Goal: Transaction & Acquisition: Purchase product/service

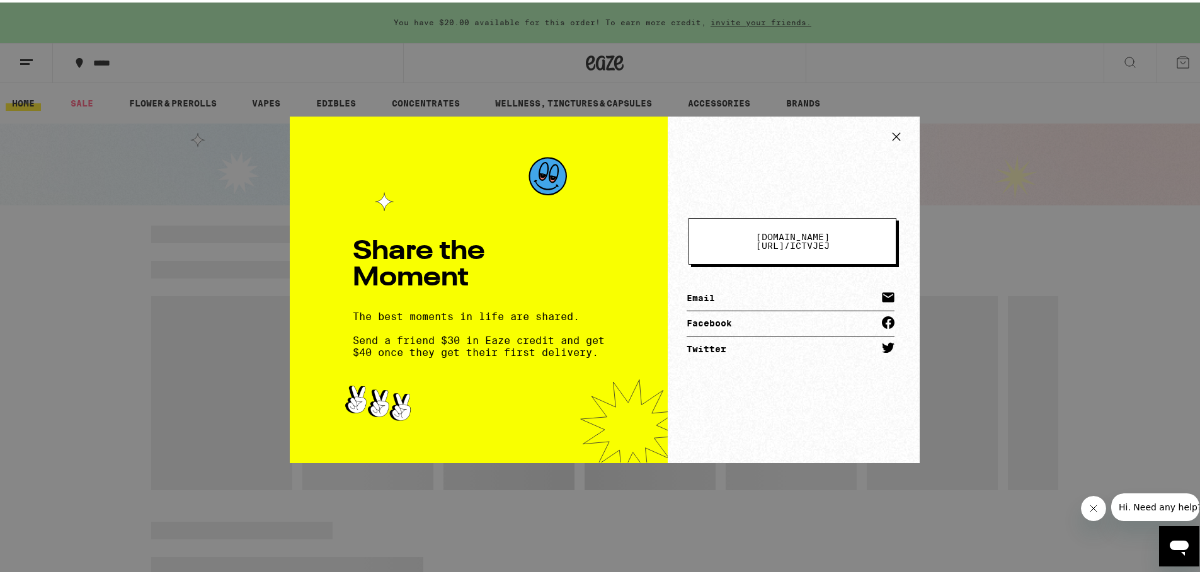
click at [890, 134] on icon at bounding box center [896, 134] width 19 height 19
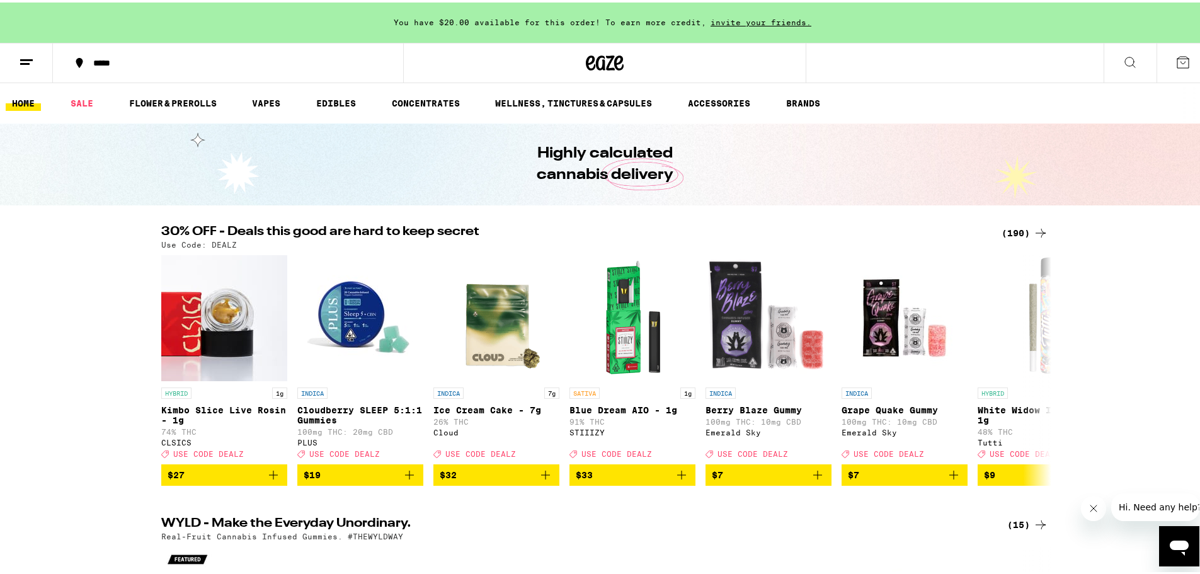
click at [1020, 227] on div "(190)" at bounding box center [1025, 230] width 47 height 15
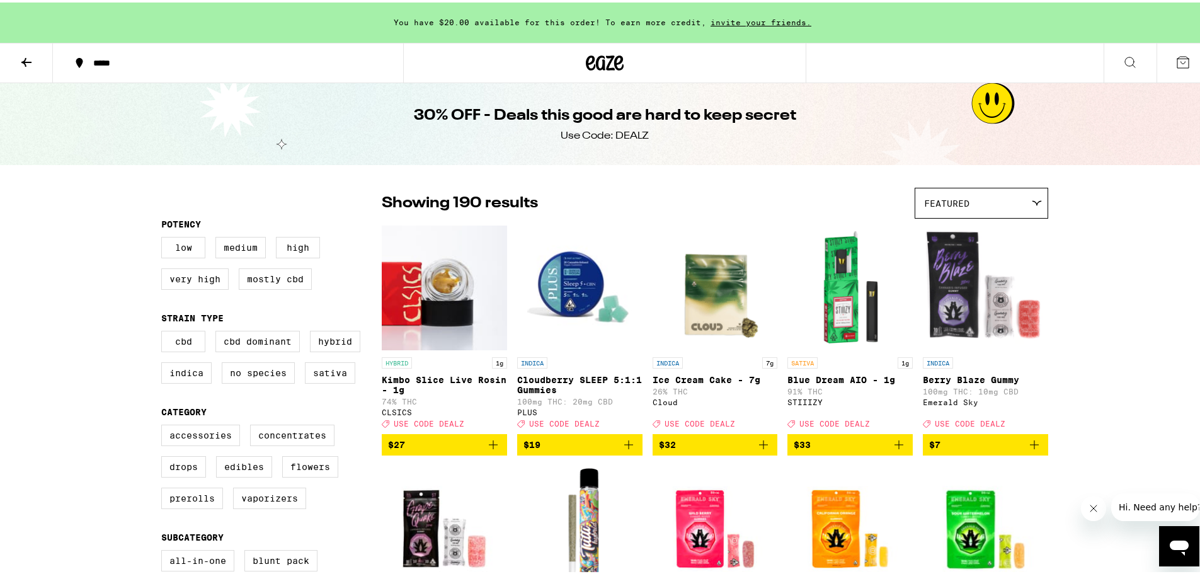
click at [323, 376] on label "Sativa" at bounding box center [330, 370] width 50 height 21
click at [164, 331] on input "Sativa" at bounding box center [164, 330] width 1 height 1
checkbox input "true"
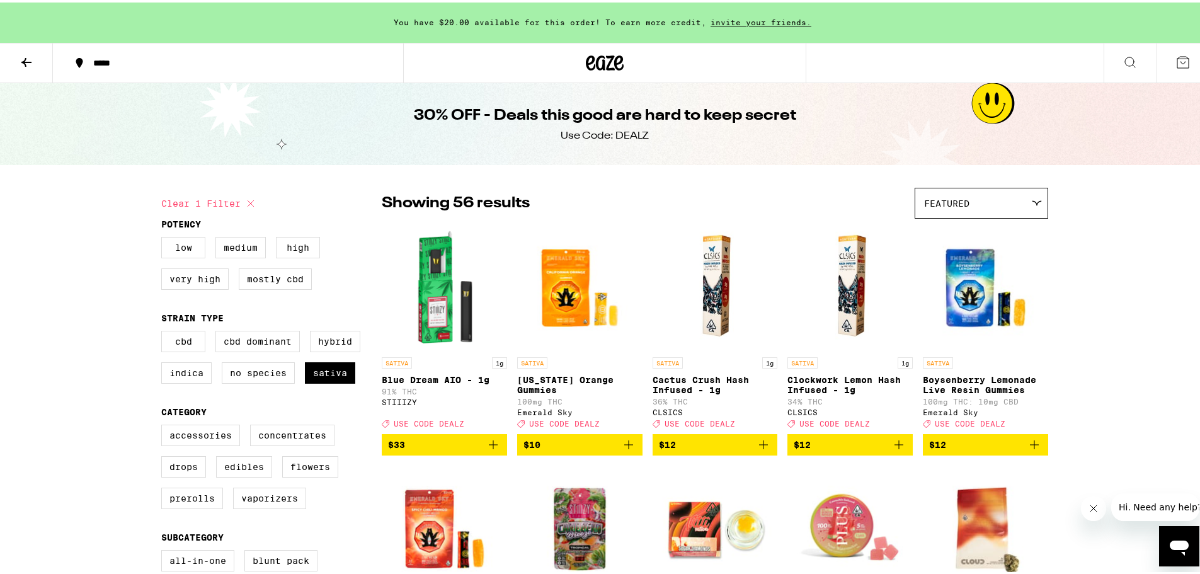
click at [329, 340] on label "Hybrid" at bounding box center [335, 338] width 50 height 21
click at [164, 331] on input "Hybrid" at bounding box center [164, 330] width 1 height 1
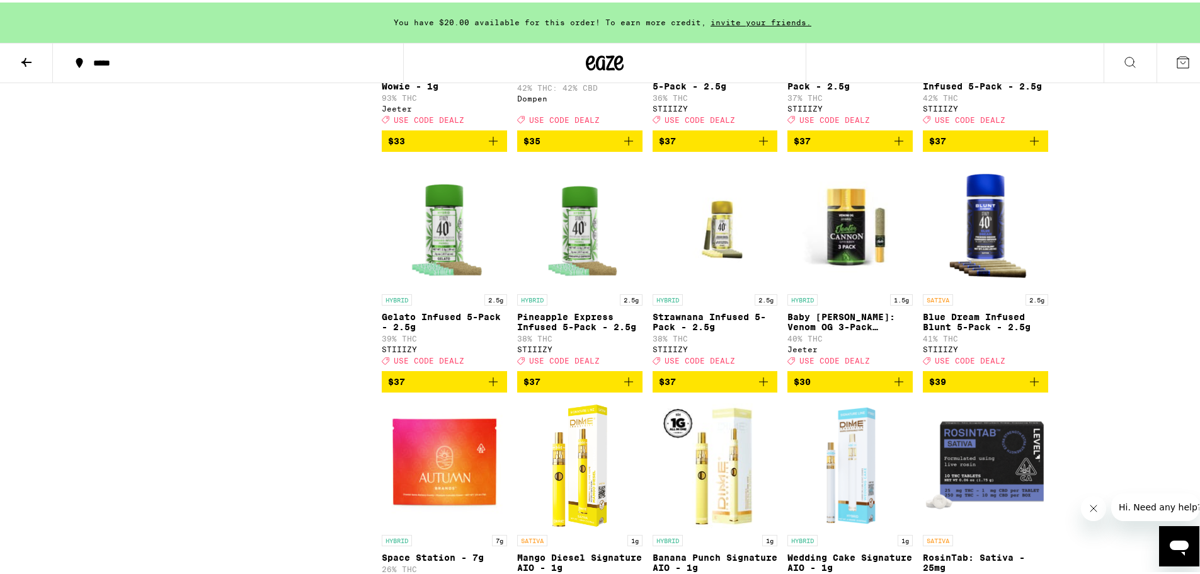
scroll to position [2682, 0]
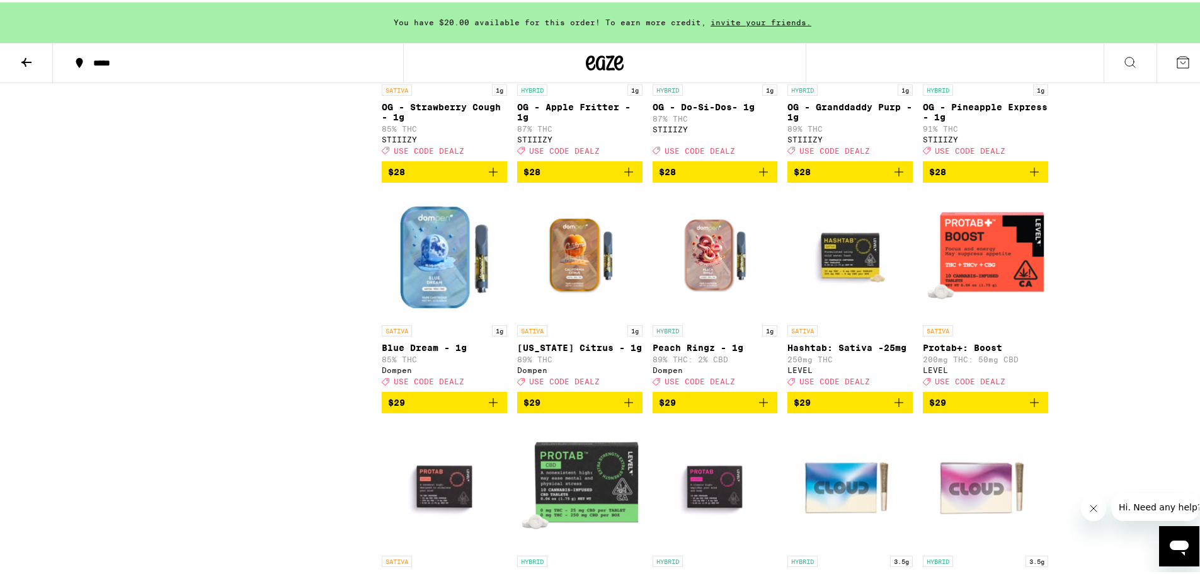
checkbox input "false"
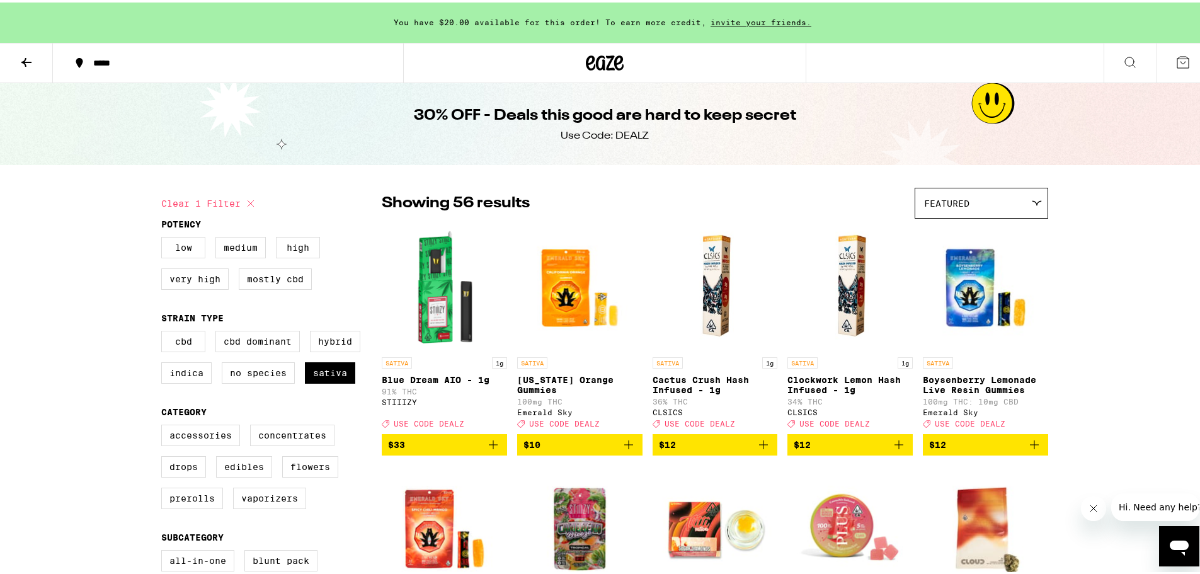
checkbox input "false"
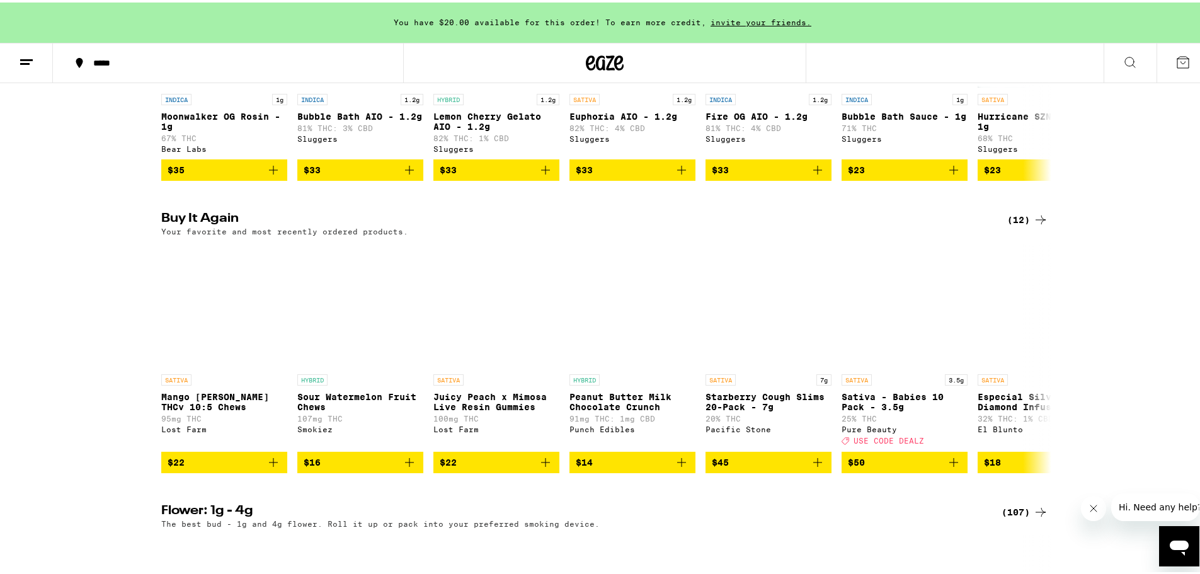
scroll to position [1154, 0]
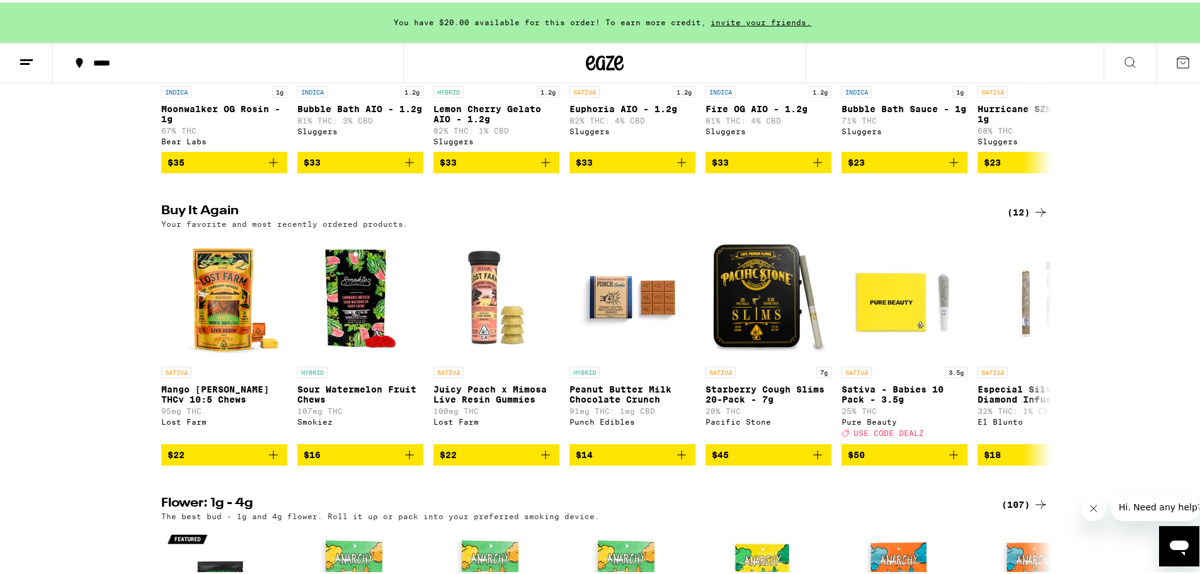
click at [1025, 217] on div "(12)" at bounding box center [1028, 209] width 41 height 15
